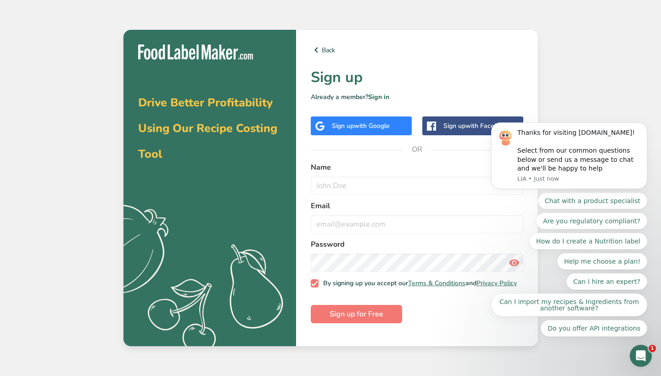
click at [380, 119] on div "Sign up with Google" at bounding box center [361, 126] width 101 height 19
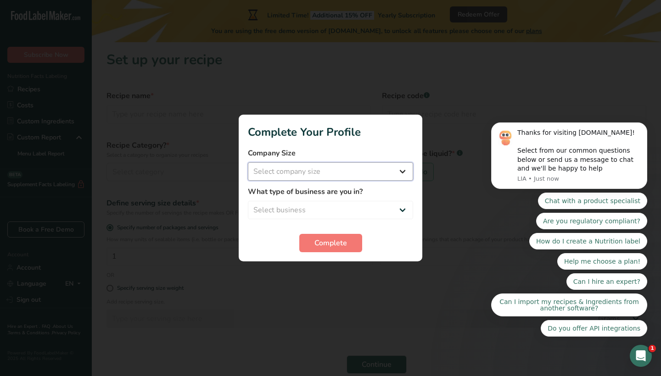
select select "1"
click at [333, 197] on label "What type of business are you in?" at bounding box center [330, 191] width 165 height 11
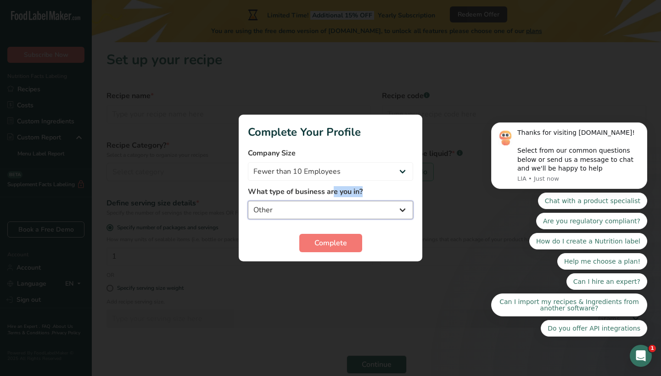
select select "6"
click at [320, 241] on span "Complete" at bounding box center [330, 243] width 33 height 11
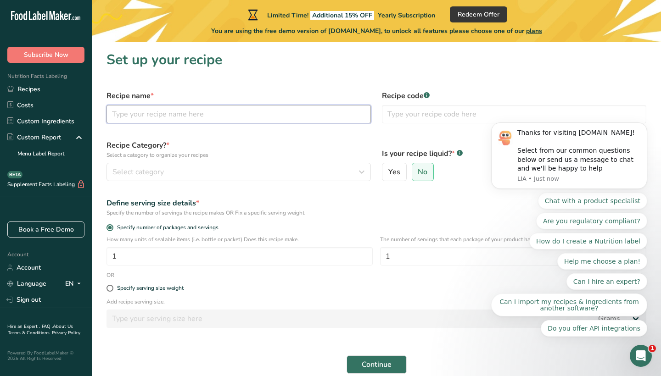
click at [260, 118] on input "text" at bounding box center [239, 114] width 264 height 18
click at [229, 120] on input "text" at bounding box center [239, 114] width 264 height 18
type input "SPICE MIX"
click at [434, 118] on input "text" at bounding box center [514, 114] width 264 height 18
click at [257, 172] on div "Select category" at bounding box center [235, 172] width 247 height 11
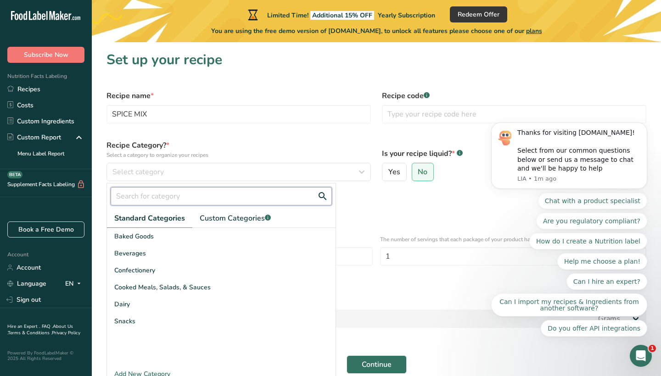
click at [224, 202] on input "text" at bounding box center [221, 196] width 221 height 18
type input "Seasoning"
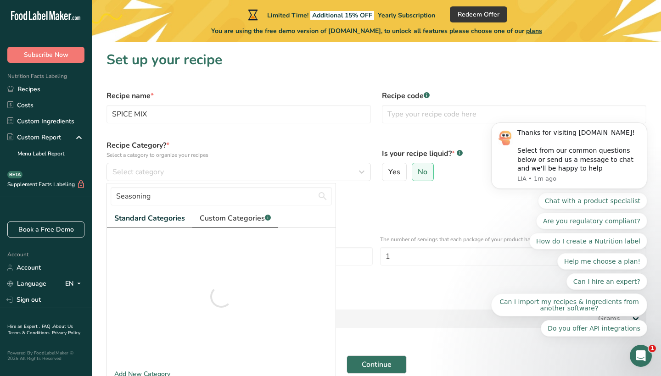
click at [233, 215] on span "Custom Categories .a-a{fill:#347362;}.b-a{fill:#fff;}" at bounding box center [235, 218] width 71 height 11
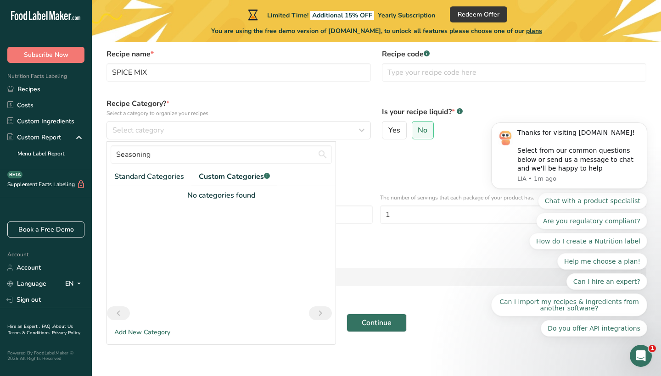
scroll to position [42, 0]
click at [145, 331] on div "Add New Category" at bounding box center [221, 333] width 229 height 10
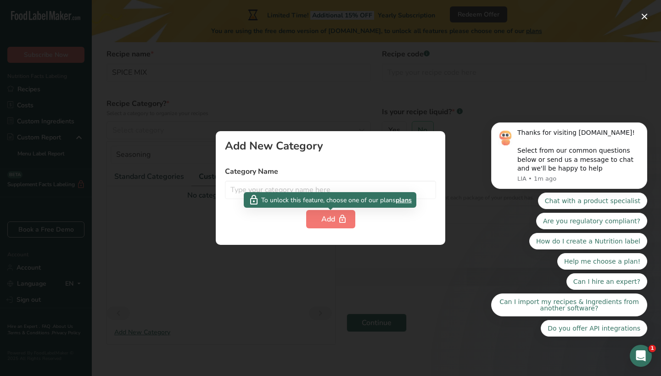
click at [316, 193] on div "To unlock this feature, choose one of our plans plans" at bounding box center [330, 200] width 173 height 16
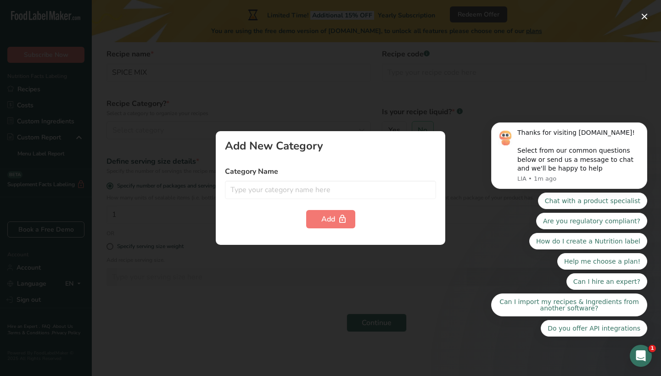
click at [169, 198] on div at bounding box center [330, 188] width 661 height 376
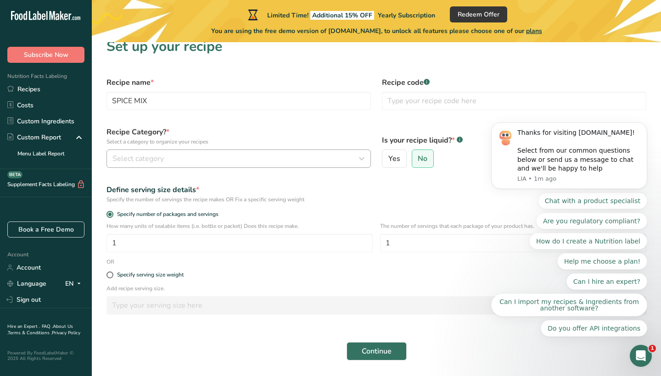
scroll to position [0, 0]
